Goal: Navigation & Orientation: Find specific page/section

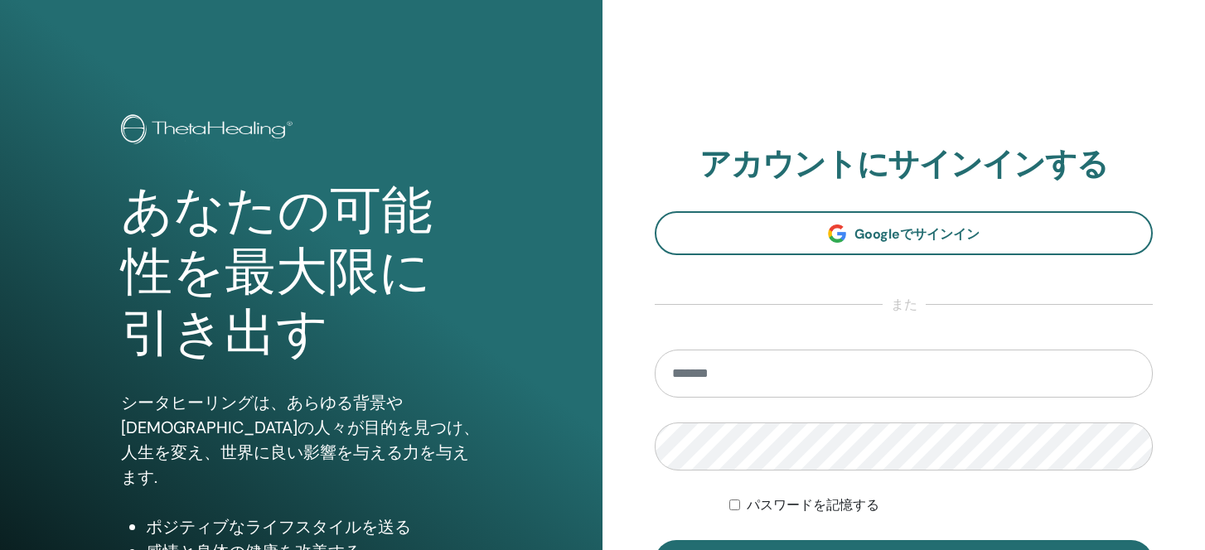
click at [791, 392] on input "email" at bounding box center [904, 374] width 498 height 48
type input "**********"
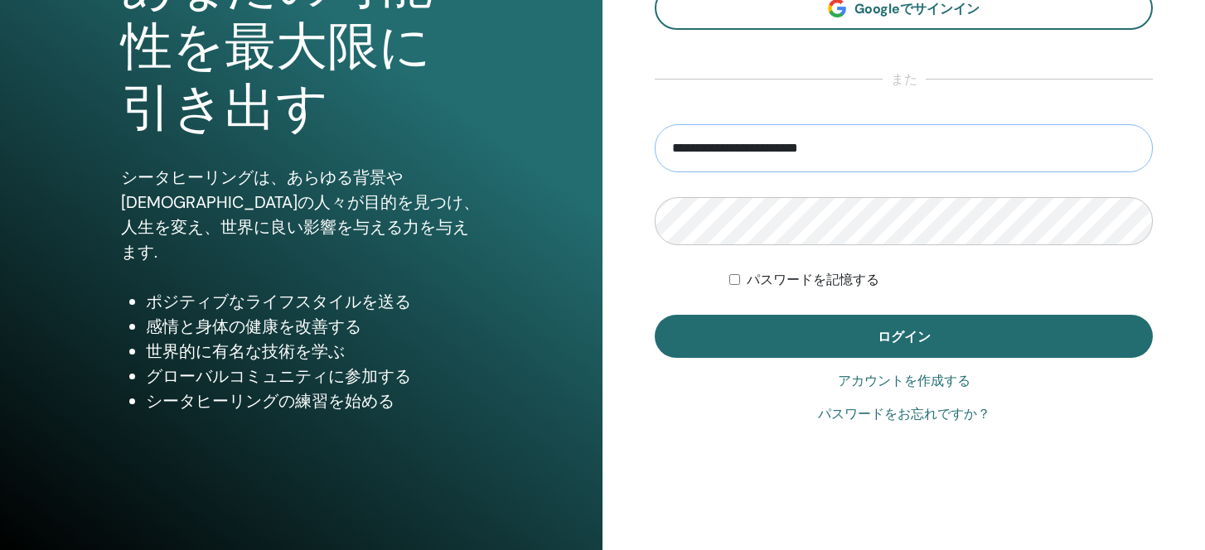
scroll to position [245, 0]
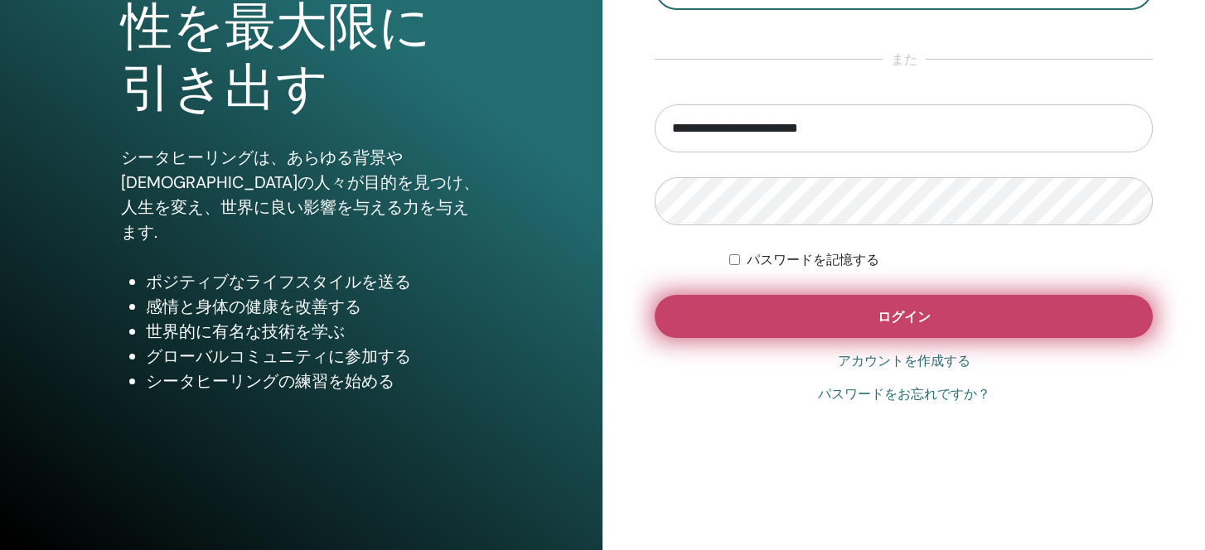
click at [747, 308] on button "ログイン" at bounding box center [904, 316] width 498 height 43
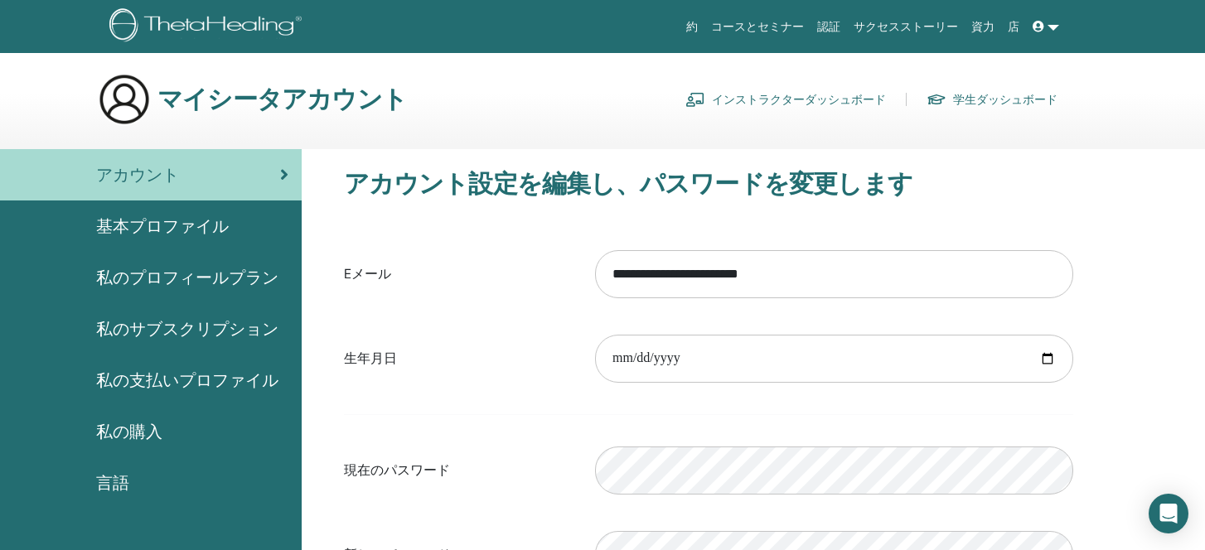
click at [773, 97] on link "インストラクターダッシュボード" at bounding box center [786, 99] width 201 height 27
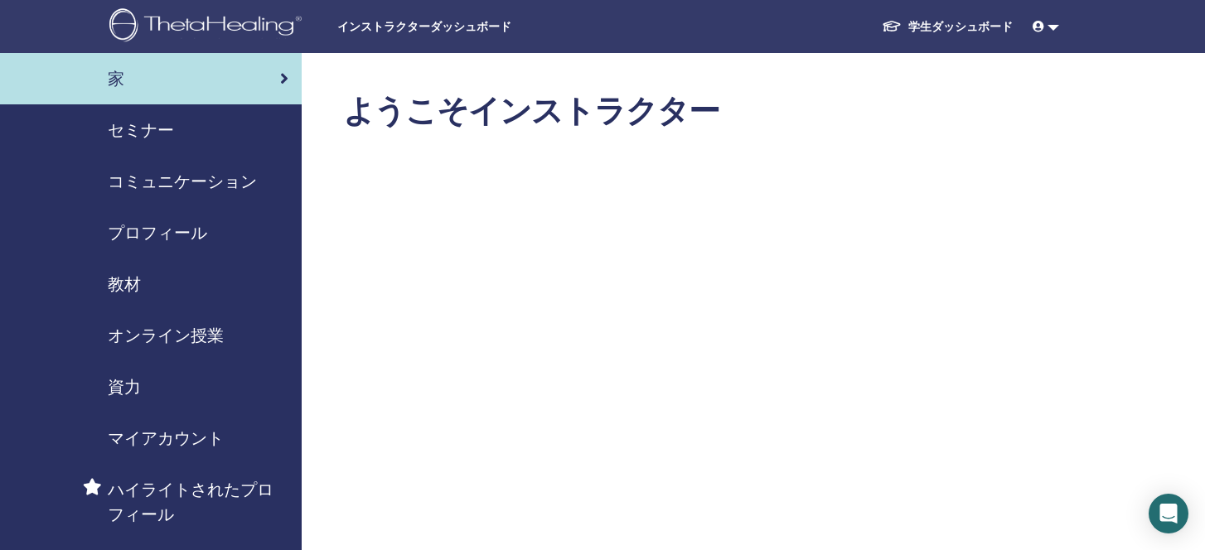
click at [131, 141] on span "セミナー" at bounding box center [141, 130] width 66 height 25
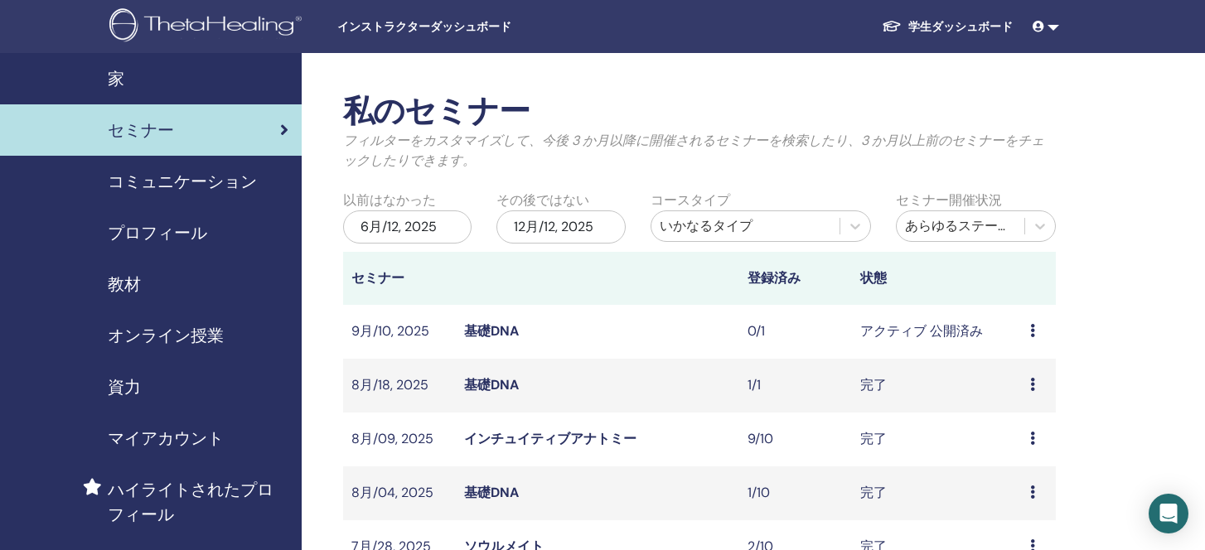
click at [499, 330] on link "基礎DNA" at bounding box center [491, 330] width 55 height 17
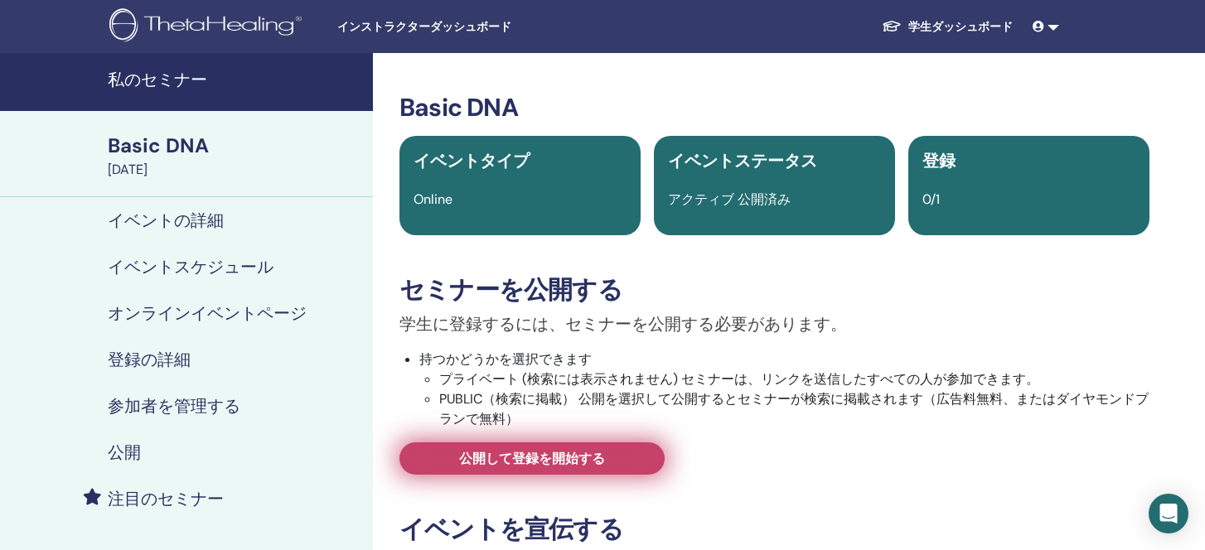
scroll to position [455, 0]
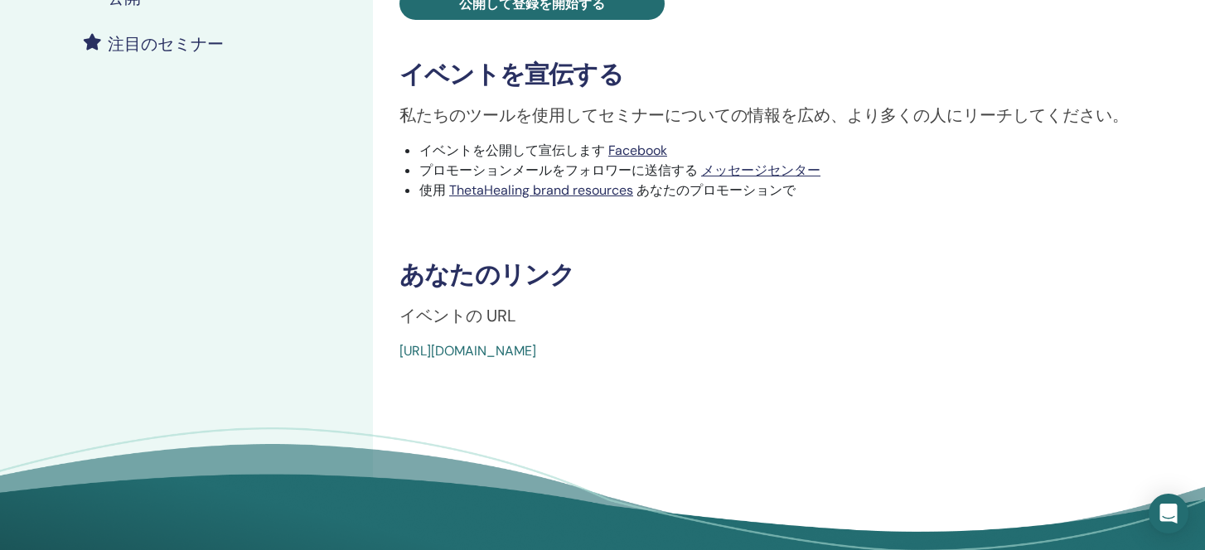
drag, startPoint x: 800, startPoint y: 349, endPoint x: 385, endPoint y: 353, distance: 415.3
click at [385, 353] on div "Basic DNA イベントタイプ Online イベントステータス アクティブ 公開済み 登録 0/1 セミナーを公開する 学生に登録するには、セミナーを公…" at bounding box center [774, 0] width 783 height 724
copy link "https://www.thetahealing.com/seminar-377201-details.html"
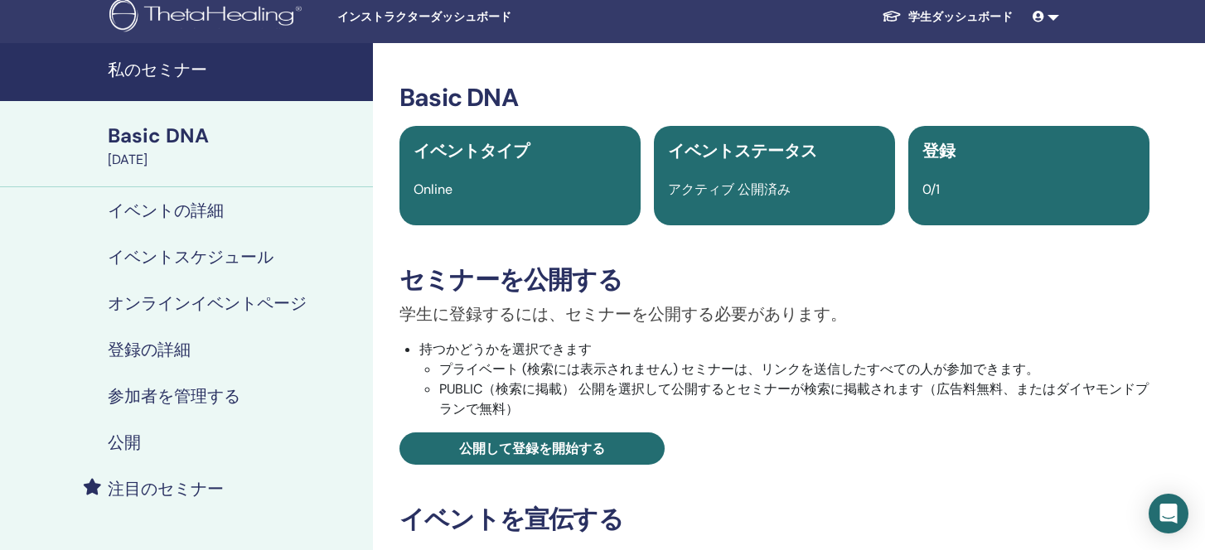
scroll to position [0, 0]
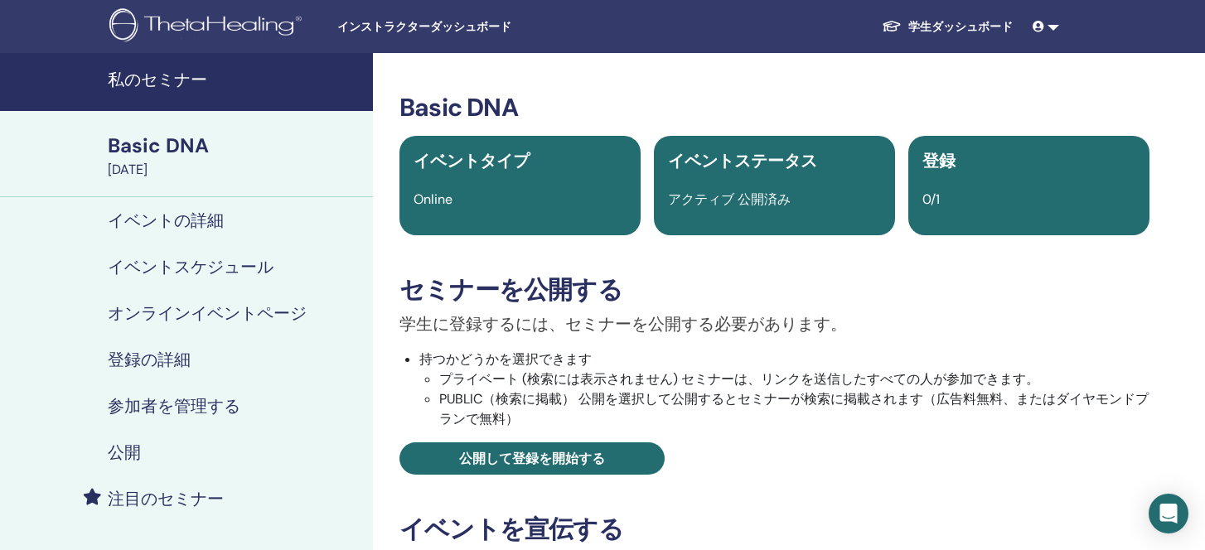
click at [1040, 27] on icon at bounding box center [1039, 27] width 12 height 12
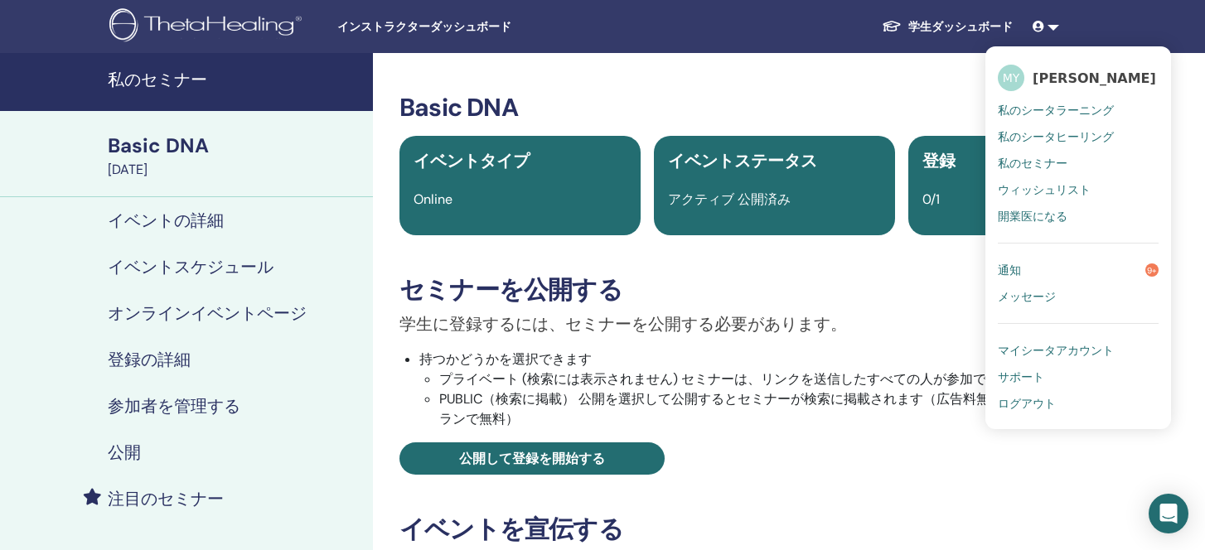
click at [1062, 352] on span "マイシータアカウント" at bounding box center [1056, 350] width 116 height 15
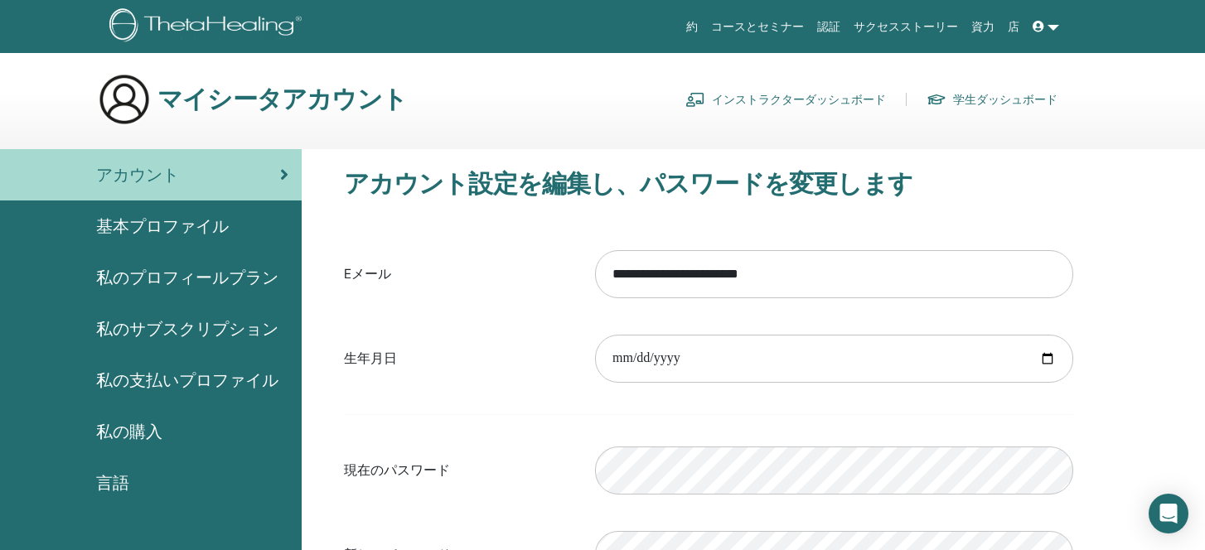
click at [1176, 126] on section "マイシータアカウント インストラクターダッシュボード 学生ダッシュボード" at bounding box center [602, 111] width 1205 height 76
click at [1033, 24] on icon at bounding box center [1039, 27] width 12 height 12
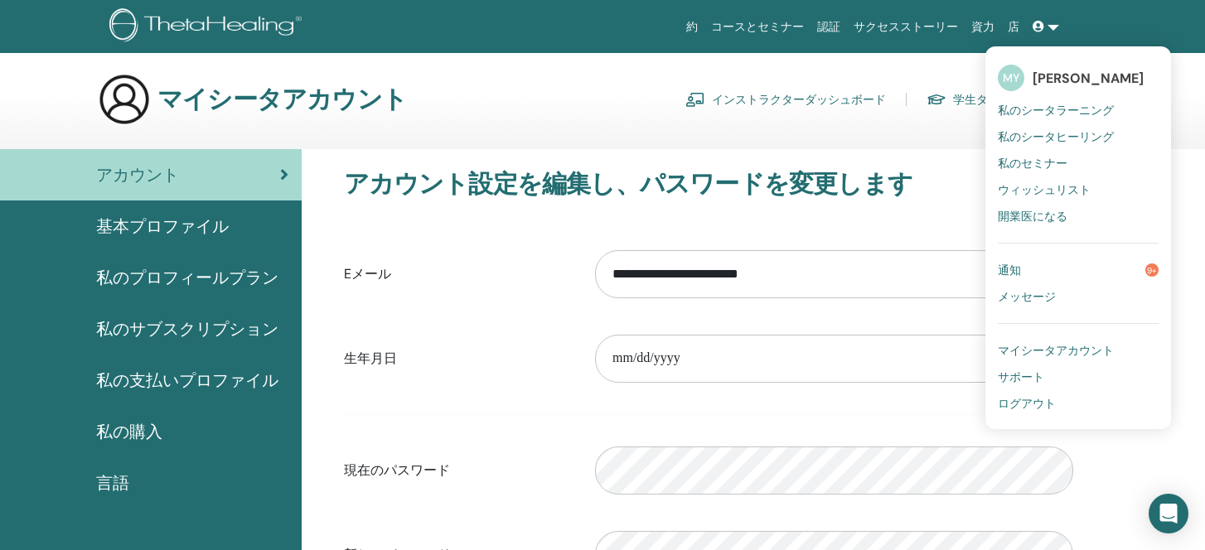
click at [1039, 400] on span "ログアウト" at bounding box center [1027, 403] width 58 height 15
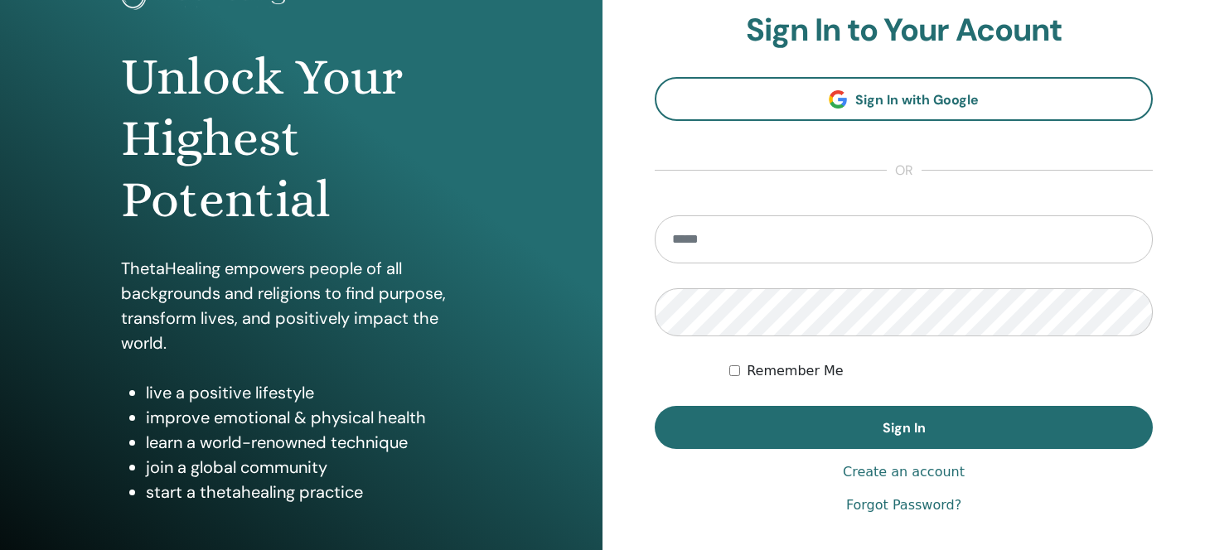
scroll to position [206, 0]
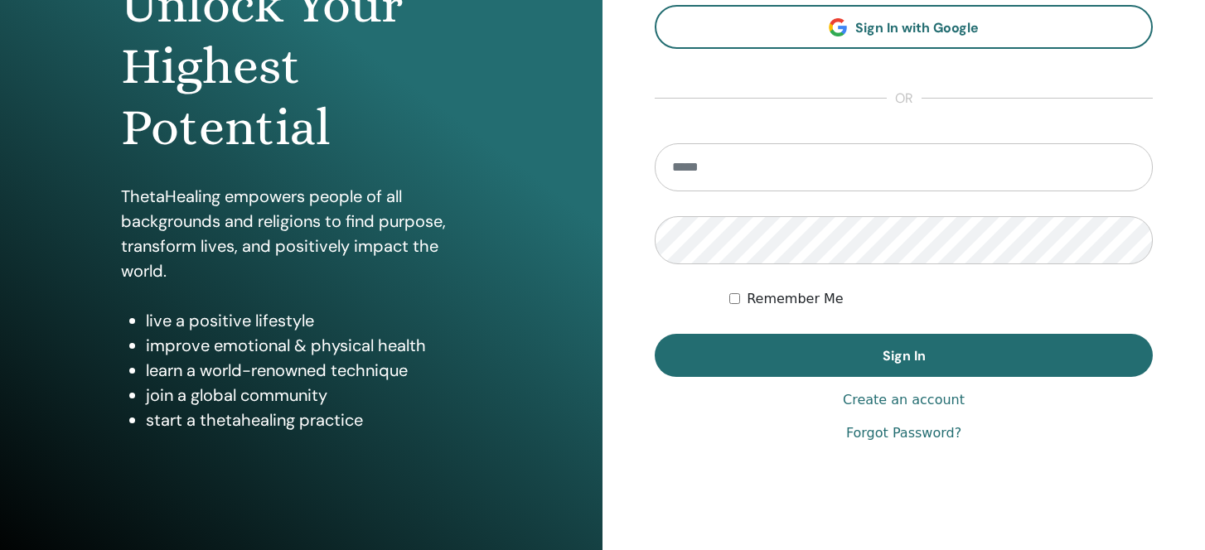
click at [906, 400] on link "Create an account" at bounding box center [904, 400] width 122 height 20
